Goal: Task Accomplishment & Management: Use online tool/utility

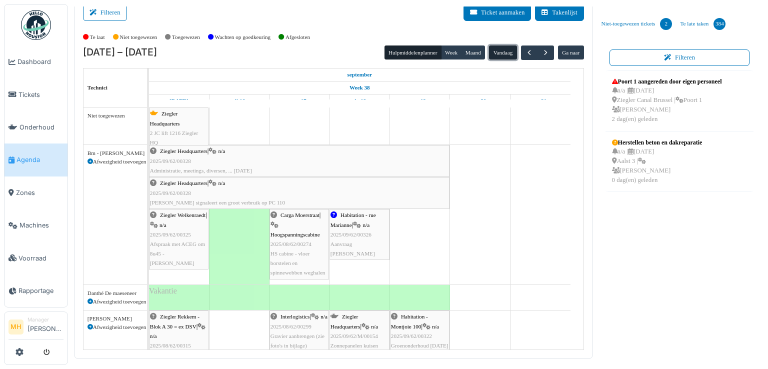
click at [497, 47] on button "Vandaag" at bounding box center [502, 52] width 27 height 14
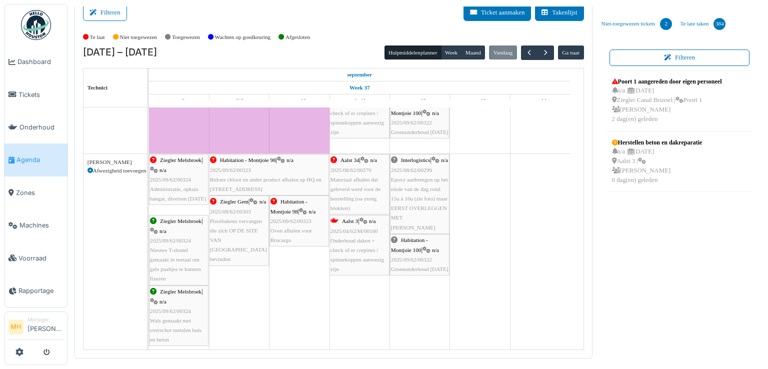
scroll to position [150, 0]
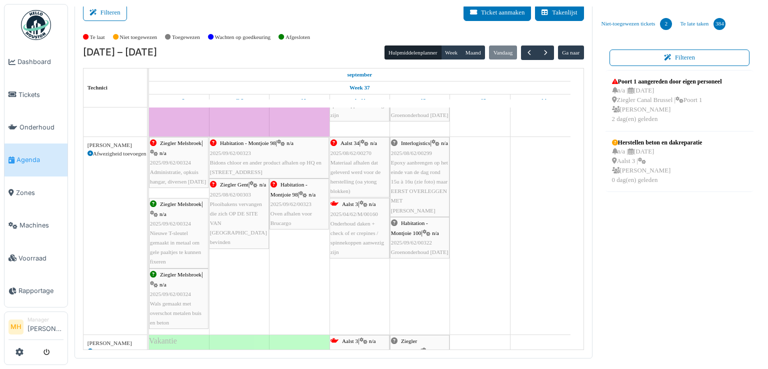
click at [418, 180] on span "Epoxy aanbrengen op het einde van de dag rond 15u à 16u (zie foto) maar EERST O…" at bounding box center [419, 186] width 57 height 54
click at [418, 180] on body "Dashboard Tickets Onderhoud [GEOGRAPHIC_DATA] Zones Machines Voorraad Rapportag…" at bounding box center [384, 184] width 768 height 369
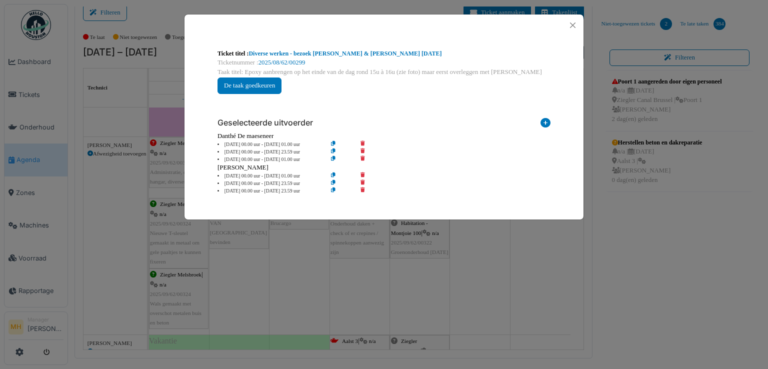
click at [234, 158] on li "12 Sep 00.00 uur - 12 Sep 01.00 uur" at bounding box center [269, 159] width 114 height 7
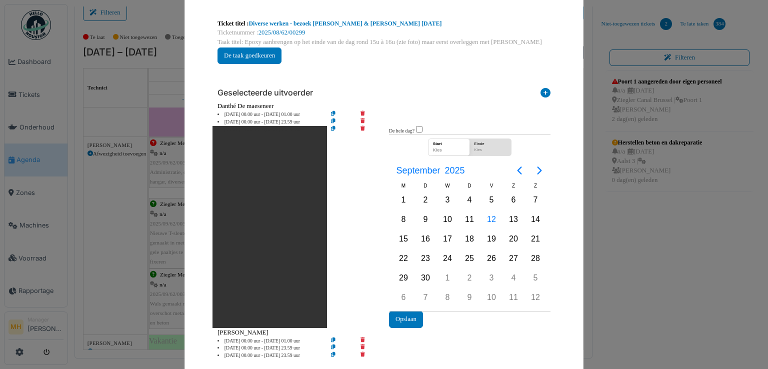
scroll to position [55, 0]
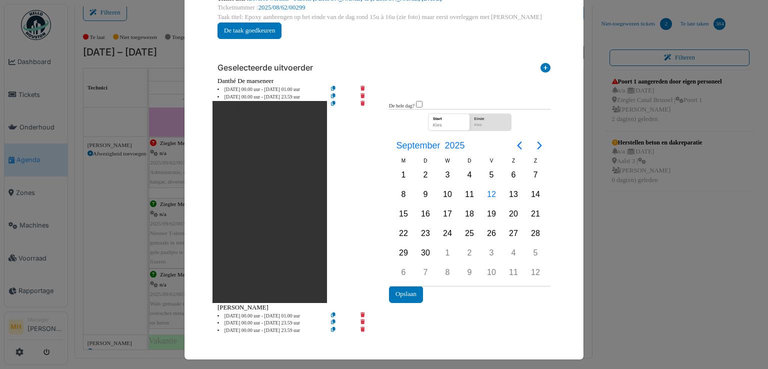
click at [434, 61] on div "Geselecteerde uitvoerder" at bounding box center [383, 65] width 333 height 21
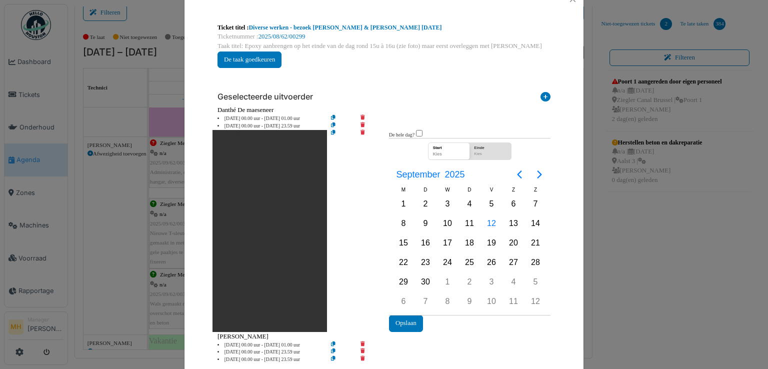
scroll to position [0, 0]
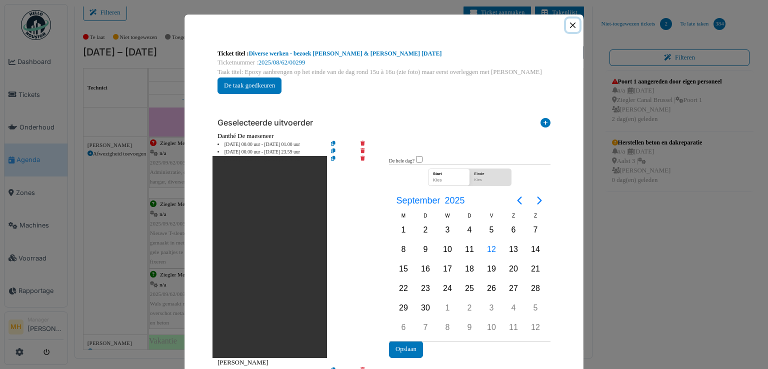
click at [568, 23] on button "Close" at bounding box center [572, 24] width 13 height 13
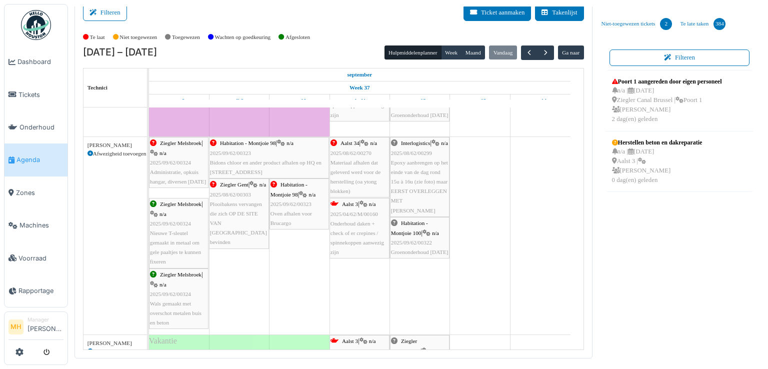
click at [426, 198] on span "Epoxy aanbrengen op het einde van de dag rond 15u à 16u (zie foto) maar EERST O…" at bounding box center [419, 186] width 57 height 54
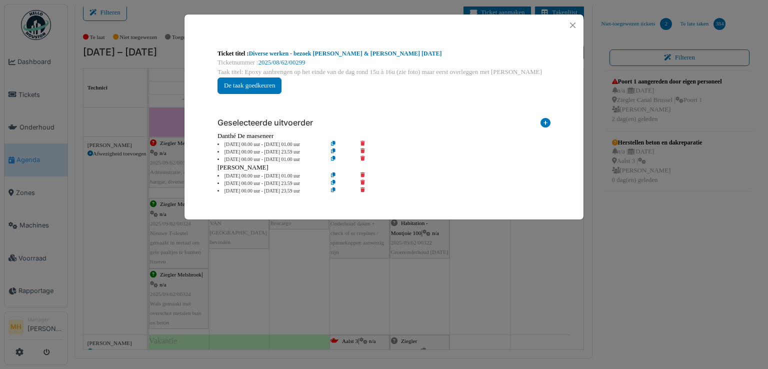
click at [363, 188] on icon at bounding box center [369, 190] width 28 height 7
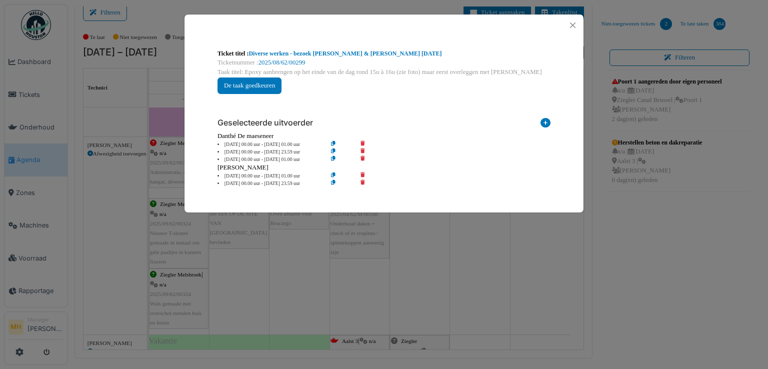
click at [362, 158] on icon at bounding box center [369, 159] width 28 height 7
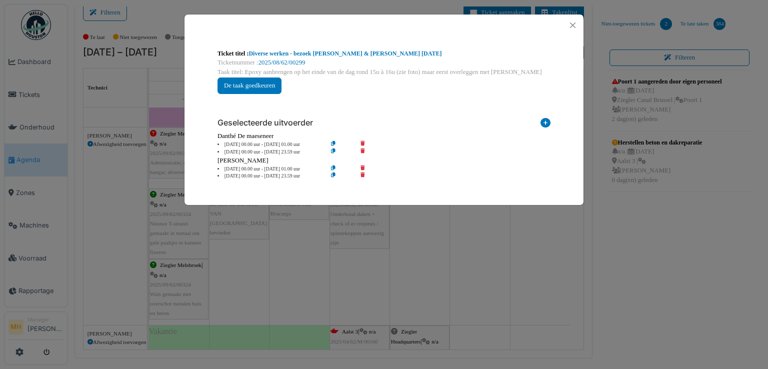
click at [545, 121] on icon at bounding box center [545, 124] width 10 height 13
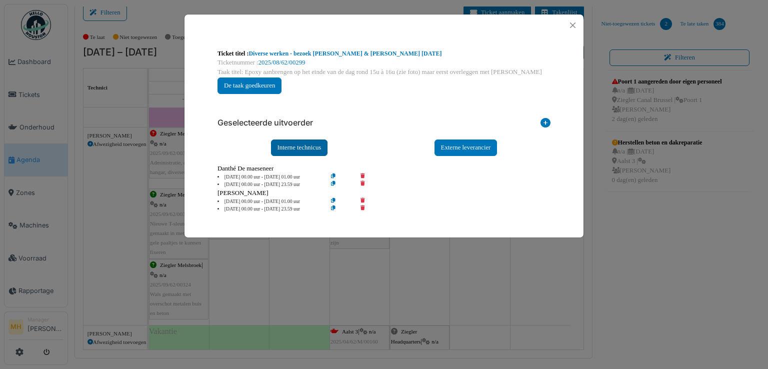
click at [293, 147] on div "Interne technicus" at bounding box center [299, 147] width 57 height 16
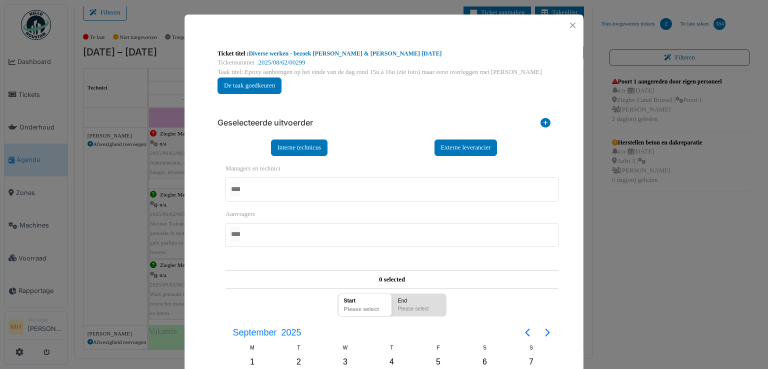
click at [262, 184] on div at bounding box center [391, 188] width 333 height 23
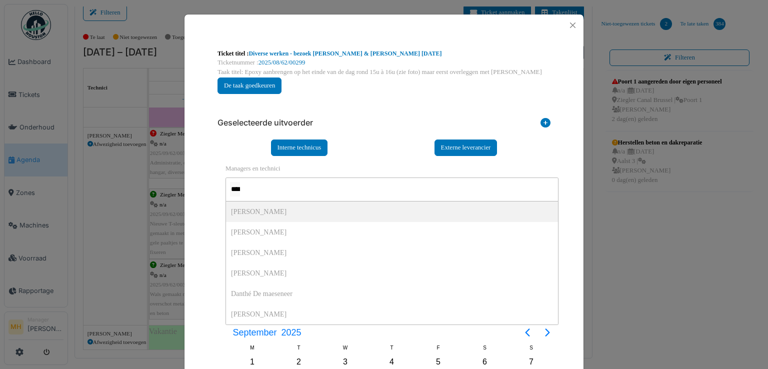
type input "*****"
type input "*******"
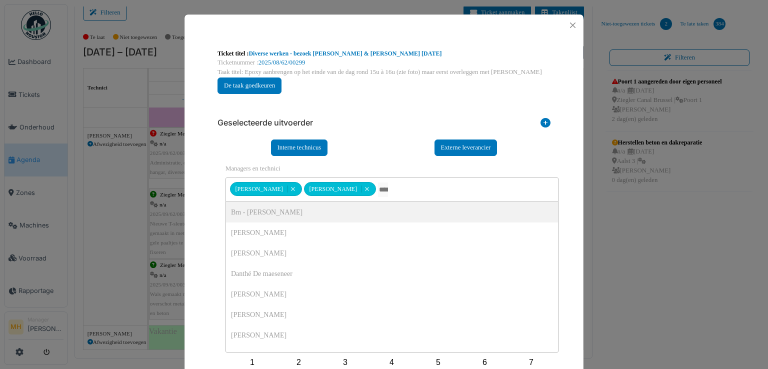
click at [202, 164] on div "**********" at bounding box center [383, 301] width 399 height 531
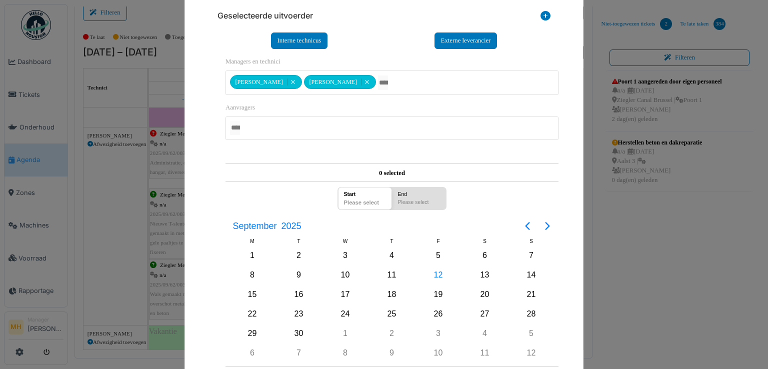
scroll to position [150, 0]
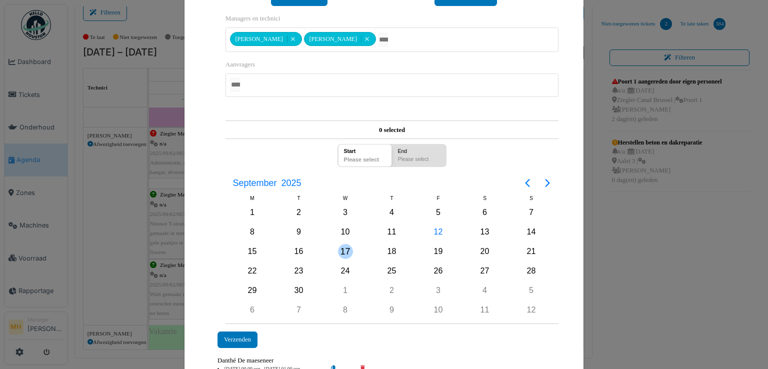
click at [341, 246] on div "17" at bounding box center [345, 251] width 15 height 15
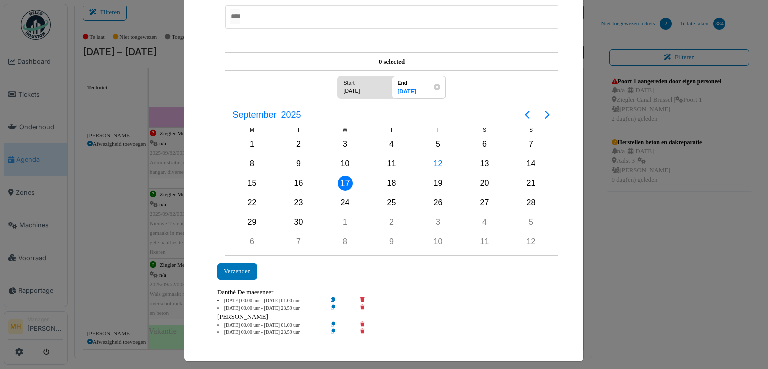
scroll to position [219, 0]
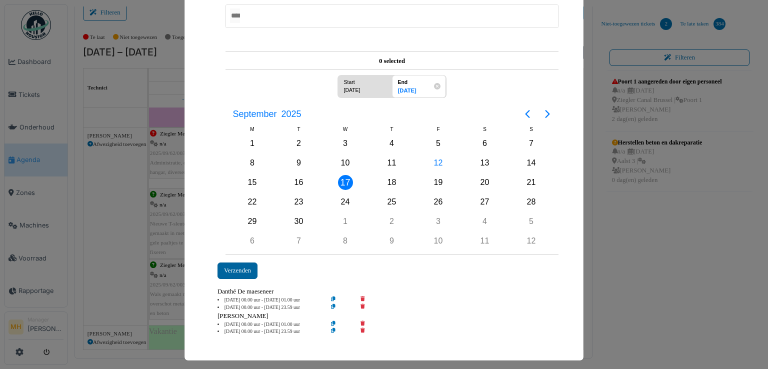
click at [242, 264] on div "Verzenden" at bounding box center [237, 270] width 40 height 16
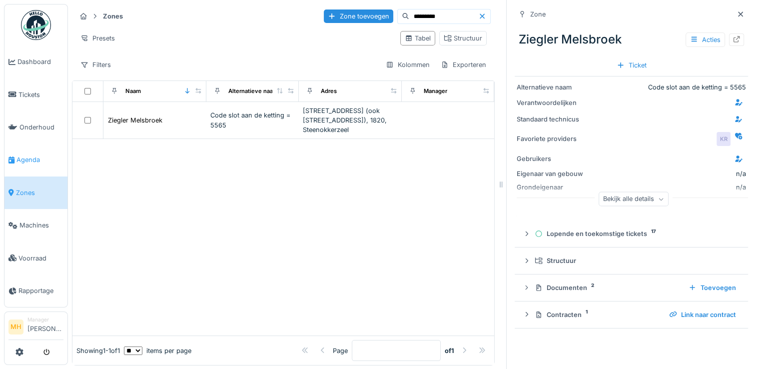
click at [32, 156] on span "Agenda" at bounding box center [39, 159] width 47 height 9
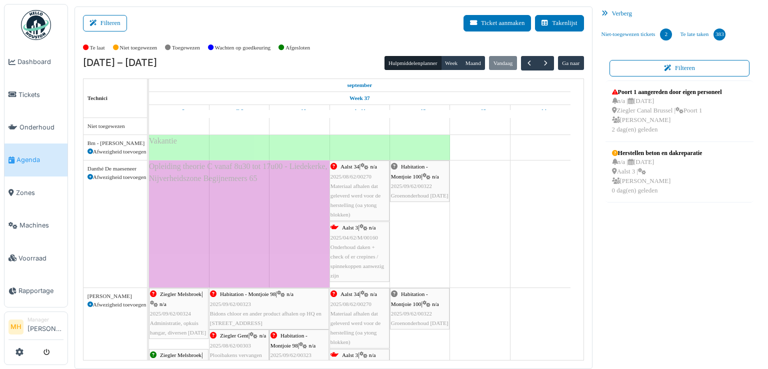
click at [346, 189] on div "Aalst 34 | n/a 2025/08/62/00270 Materiaal afhalen dat geleverd werd voor de her…" at bounding box center [359, 190] width 58 height 57
click at [346, 189] on body "Dashboard Tickets Onderhoud [GEOGRAPHIC_DATA] Zones Machines Voorraad Rapportag…" at bounding box center [384, 184] width 768 height 369
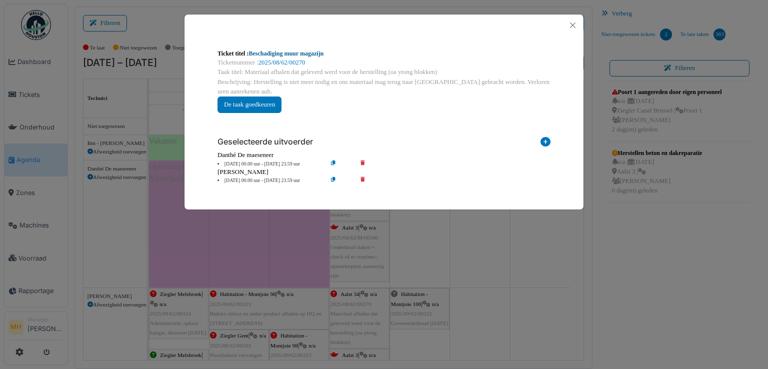
click at [289, 54] on link "Beschadiging muur magazijn" at bounding box center [285, 53] width 75 height 7
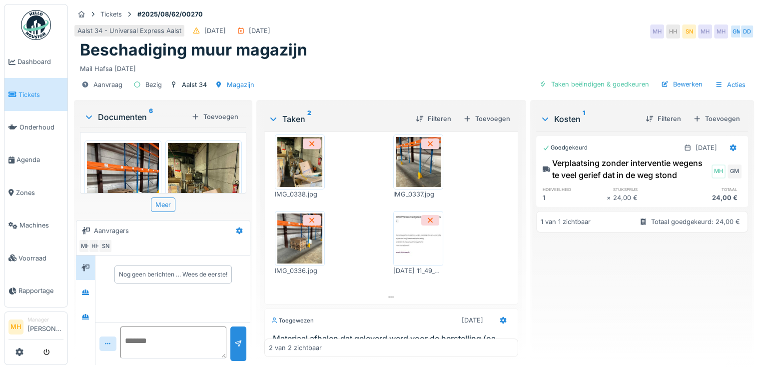
scroll to position [100, 0]
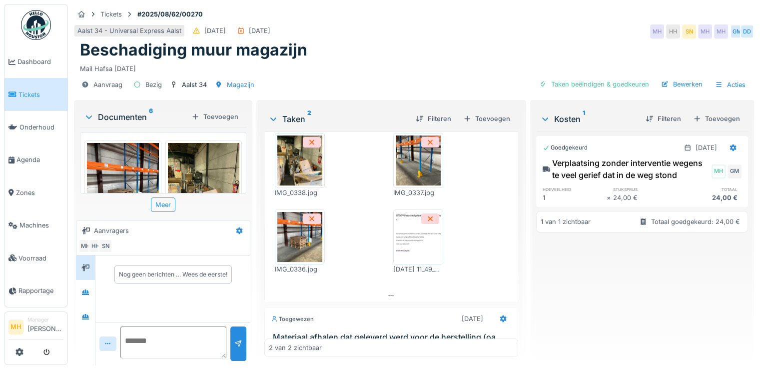
click at [408, 249] on img at bounding box center [418, 237] width 45 height 50
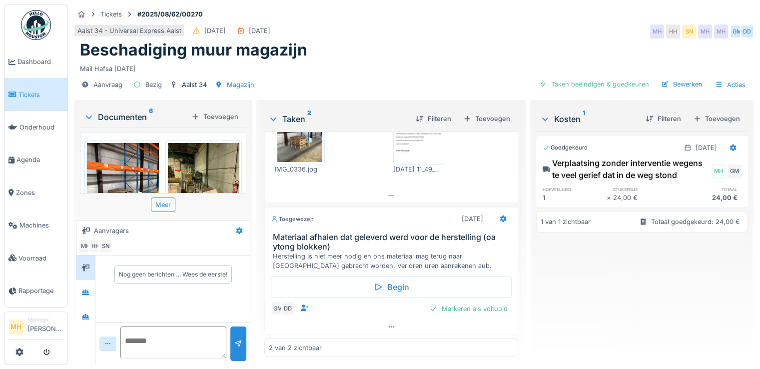
scroll to position [208, 0]
